Goal: Task Accomplishment & Management: Complete application form

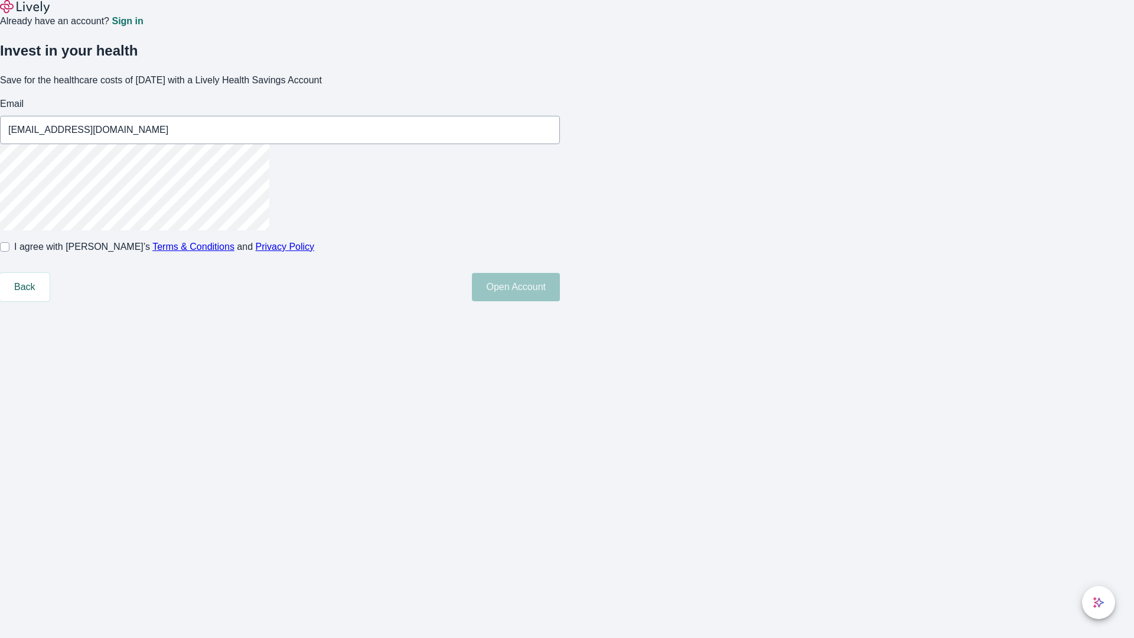
click at [9, 252] on input "I agree with Lively’s Terms & Conditions and Privacy Policy" at bounding box center [4, 246] width 9 height 9
checkbox input "true"
click at [560, 301] on button "Open Account" at bounding box center [516, 287] width 88 height 28
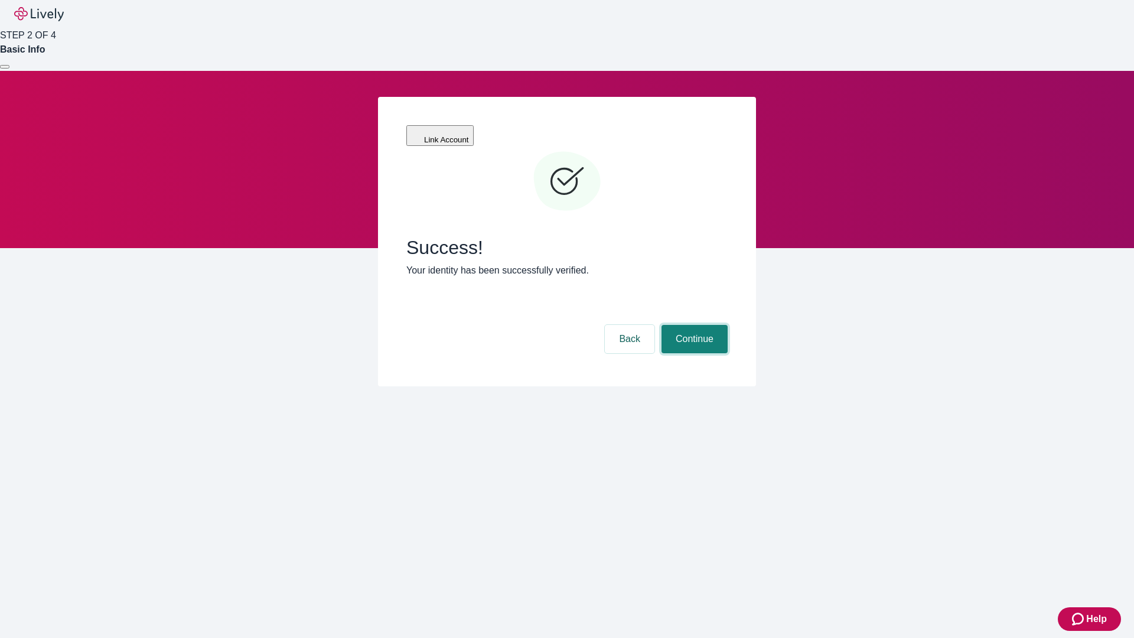
click at [693, 325] on button "Continue" at bounding box center [695, 339] width 66 height 28
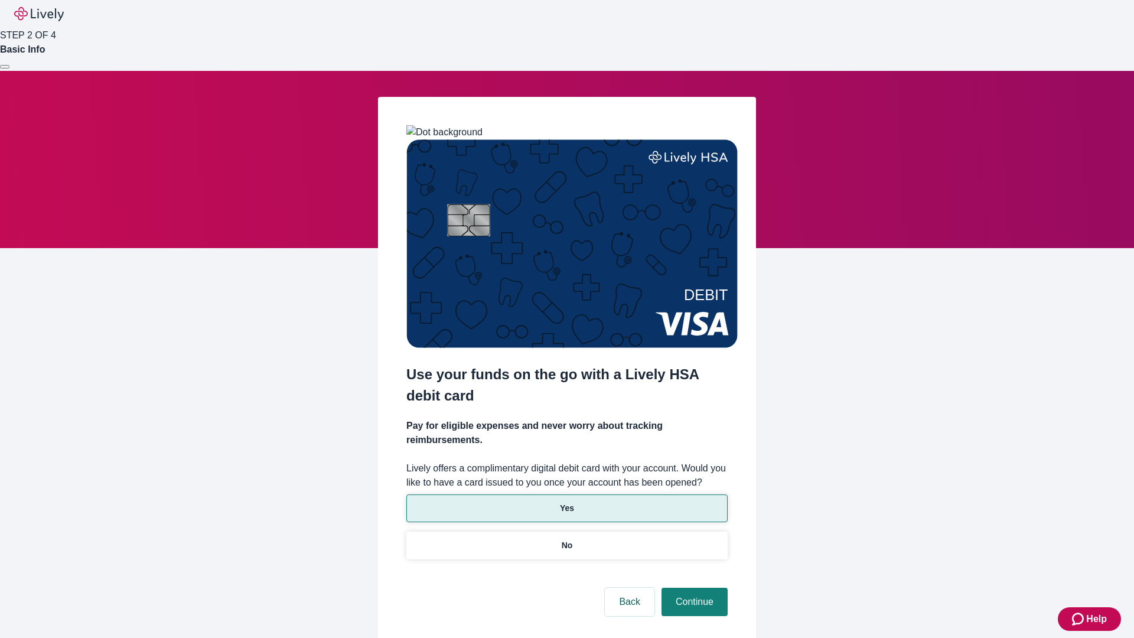
click at [566, 502] on p "Yes" at bounding box center [567, 508] width 14 height 12
click at [693, 588] on button "Continue" at bounding box center [695, 602] width 66 height 28
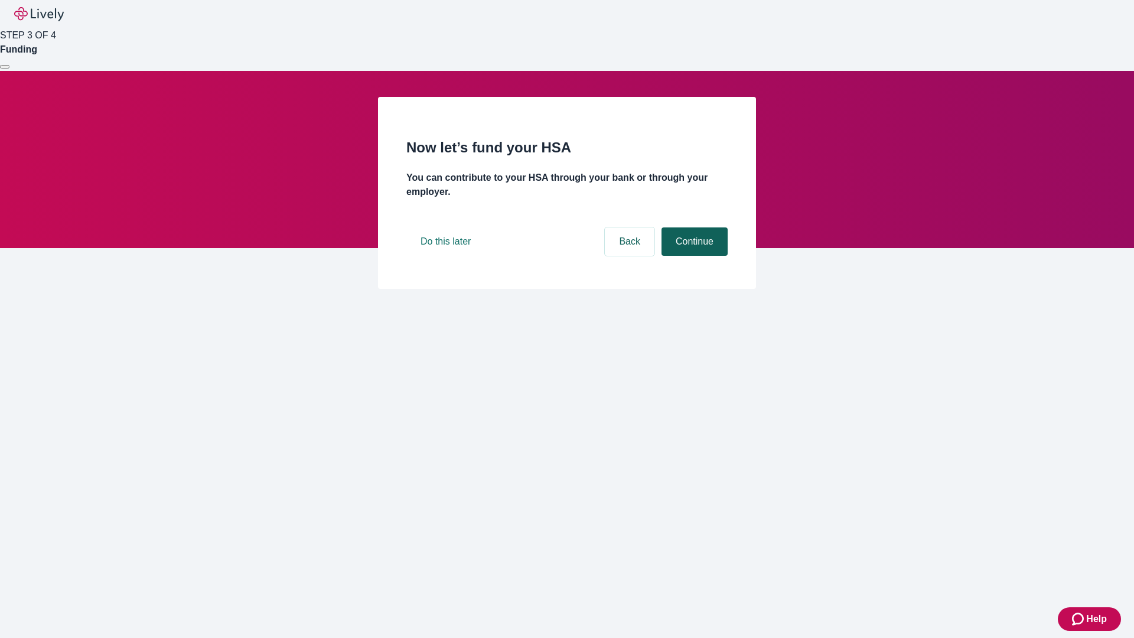
click at [693, 256] on button "Continue" at bounding box center [695, 241] width 66 height 28
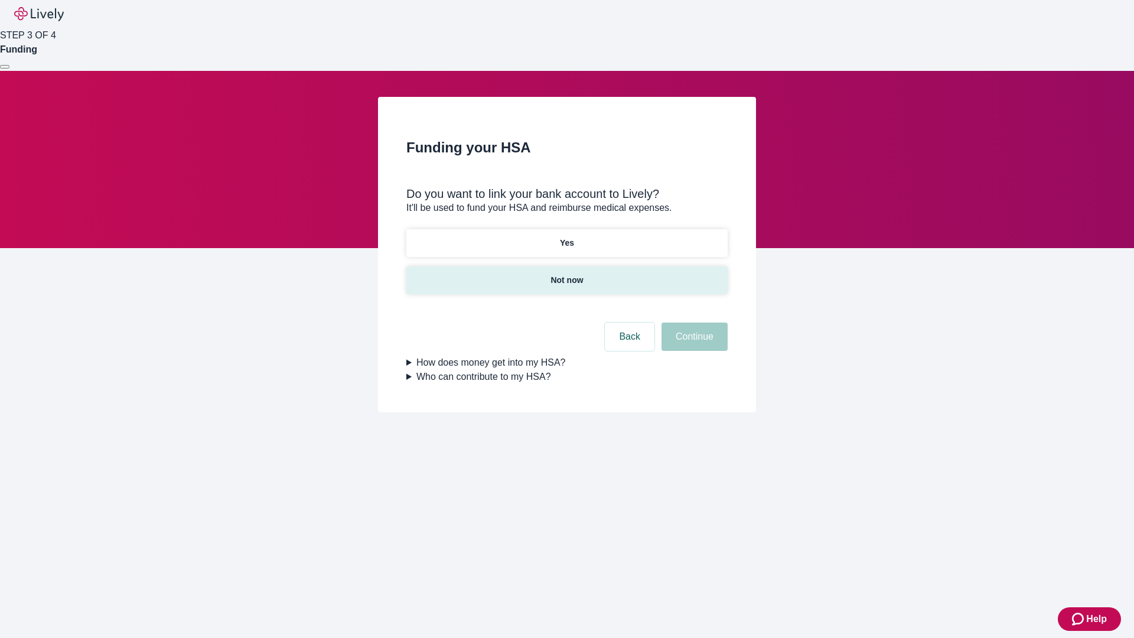
click at [566, 274] on p "Not now" at bounding box center [567, 280] width 32 height 12
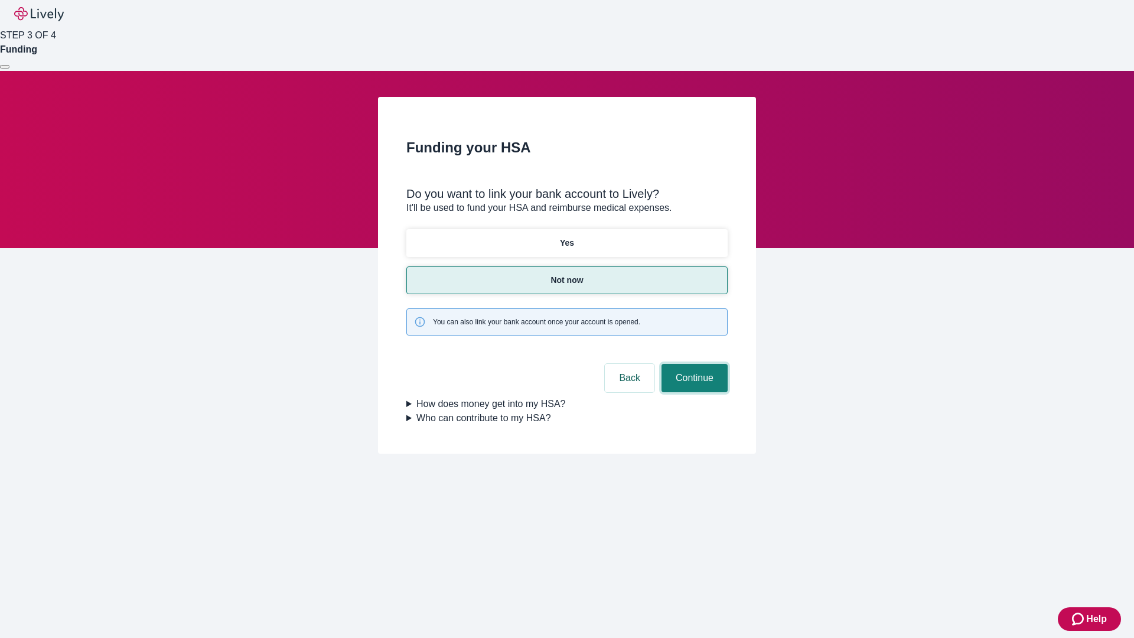
click at [693, 364] on button "Continue" at bounding box center [695, 378] width 66 height 28
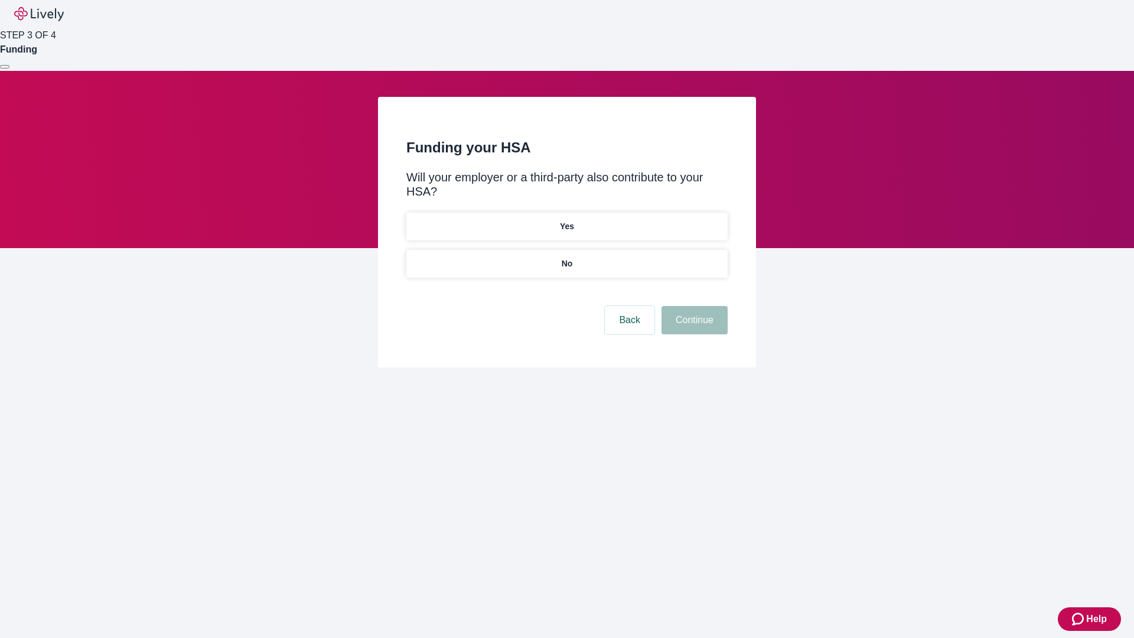
click at [566, 258] on p "No" at bounding box center [567, 264] width 11 height 12
click at [693, 306] on button "Continue" at bounding box center [695, 320] width 66 height 28
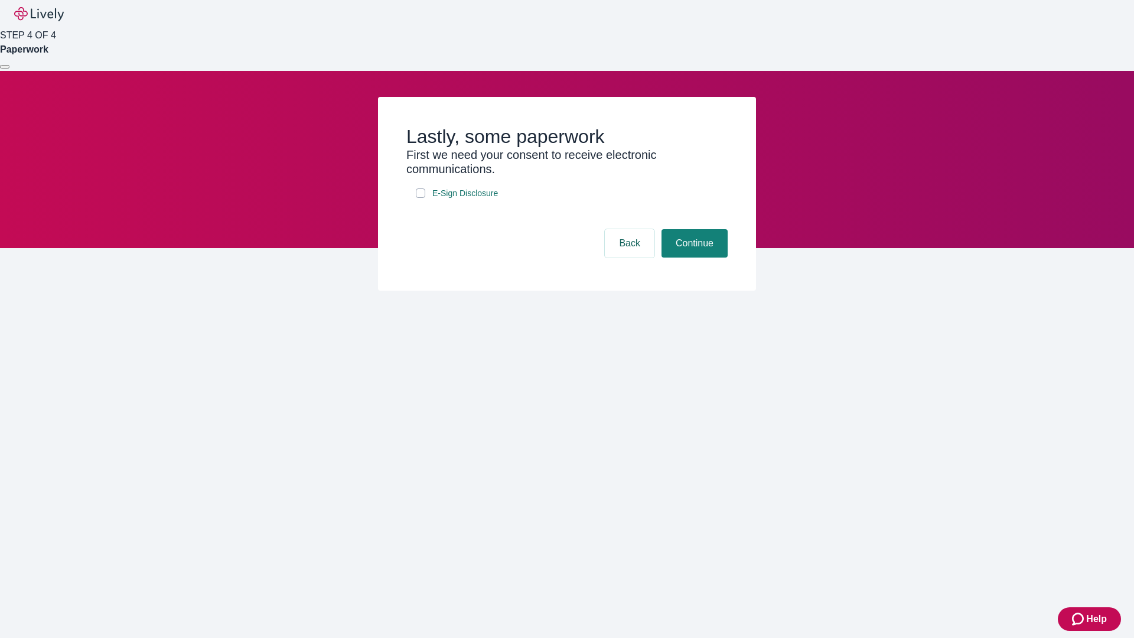
click at [421, 198] on input "E-Sign Disclosure" at bounding box center [420, 192] width 9 height 9
checkbox input "true"
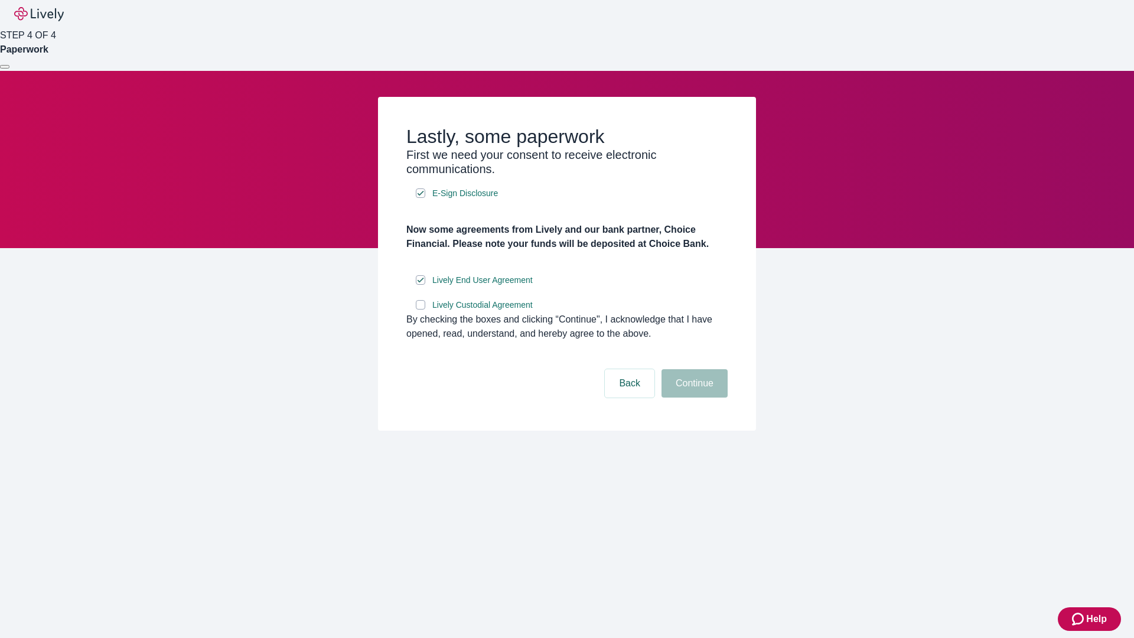
click at [421, 310] on input "Lively Custodial Agreement" at bounding box center [420, 304] width 9 height 9
checkbox input "true"
click at [693, 398] on button "Continue" at bounding box center [695, 383] width 66 height 28
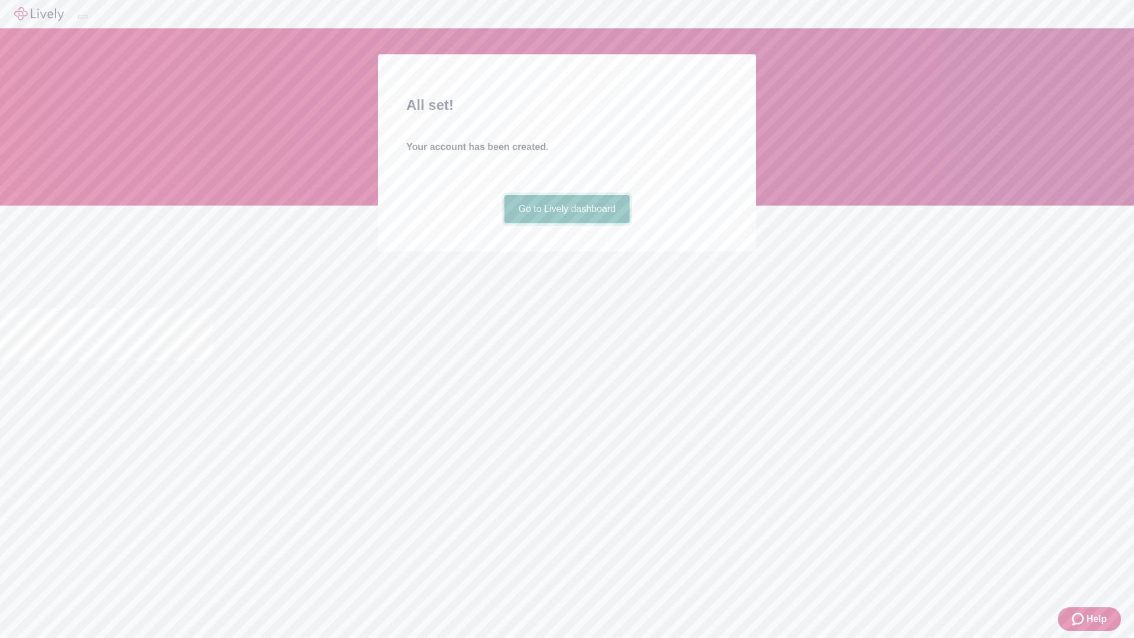
click at [566, 223] on link "Go to Lively dashboard" at bounding box center [567, 209] width 126 height 28
